Goal: Information Seeking & Learning: Check status

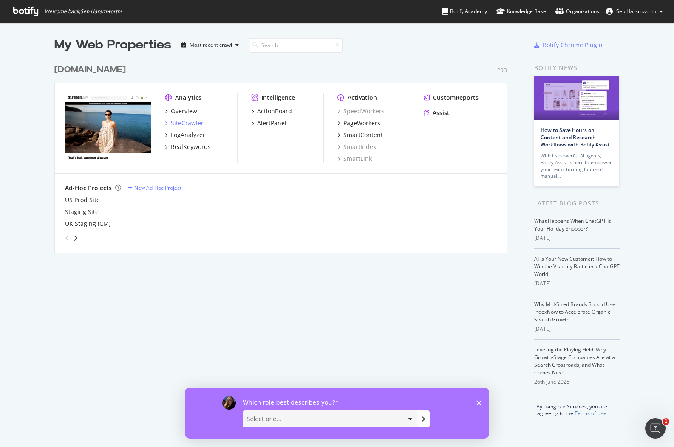
click at [186, 125] on div "SiteCrawler" at bounding box center [187, 123] width 33 height 8
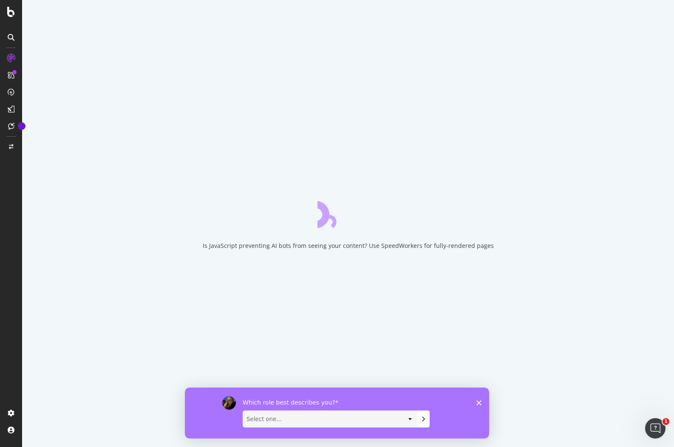
click at [480, 404] on icon "Close survey" at bounding box center [478, 402] width 5 height 5
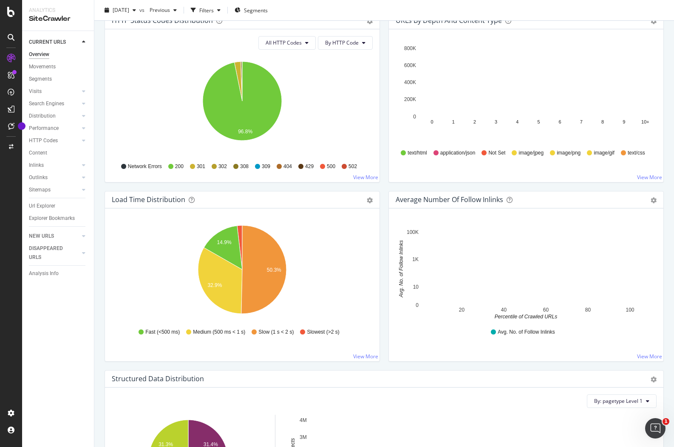
scroll to position [785, 0]
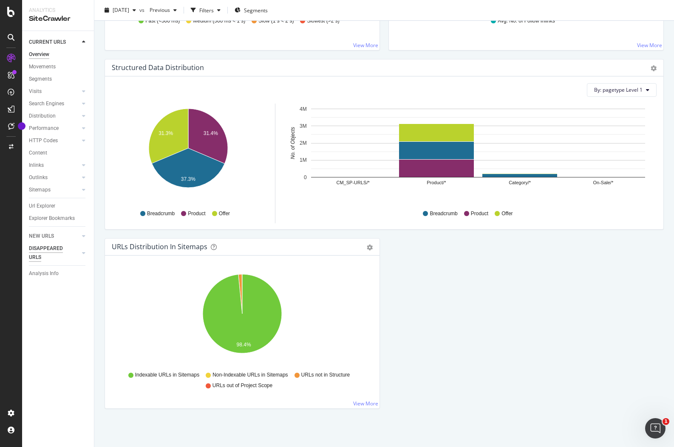
click at [47, 235] on div "NEW URLS" at bounding box center [41, 236] width 25 height 9
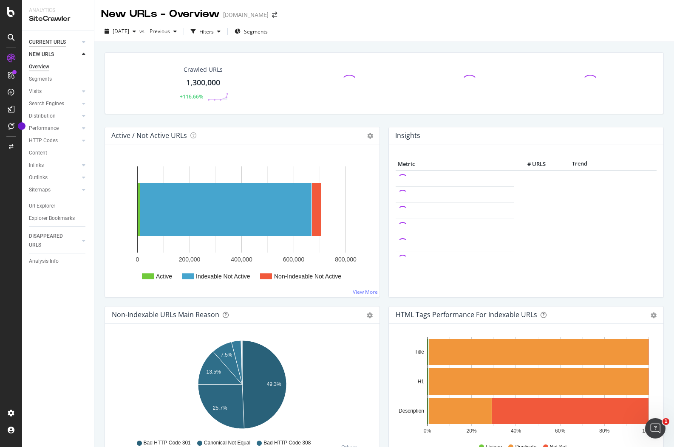
click at [56, 43] on div "CURRENT URLS" at bounding box center [47, 42] width 37 height 9
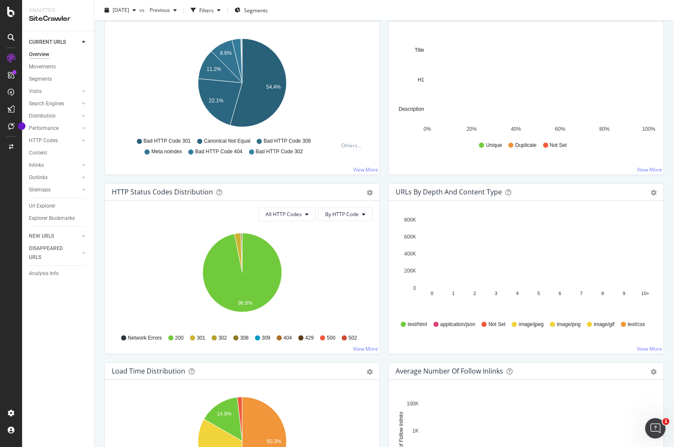
scroll to position [785, 0]
